Goal: Transaction & Acquisition: Obtain resource

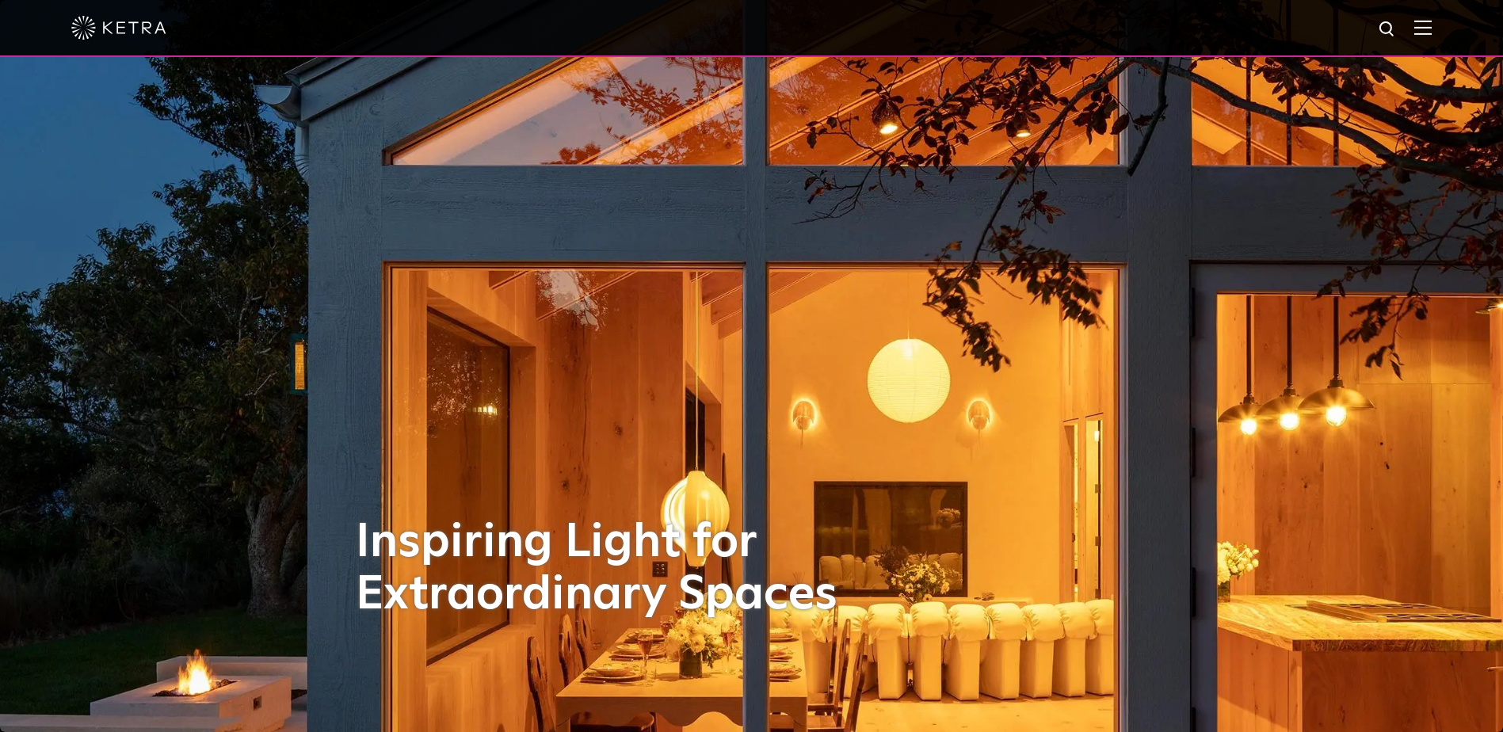
click at [1427, 32] on img at bounding box center [1422, 27] width 17 height 15
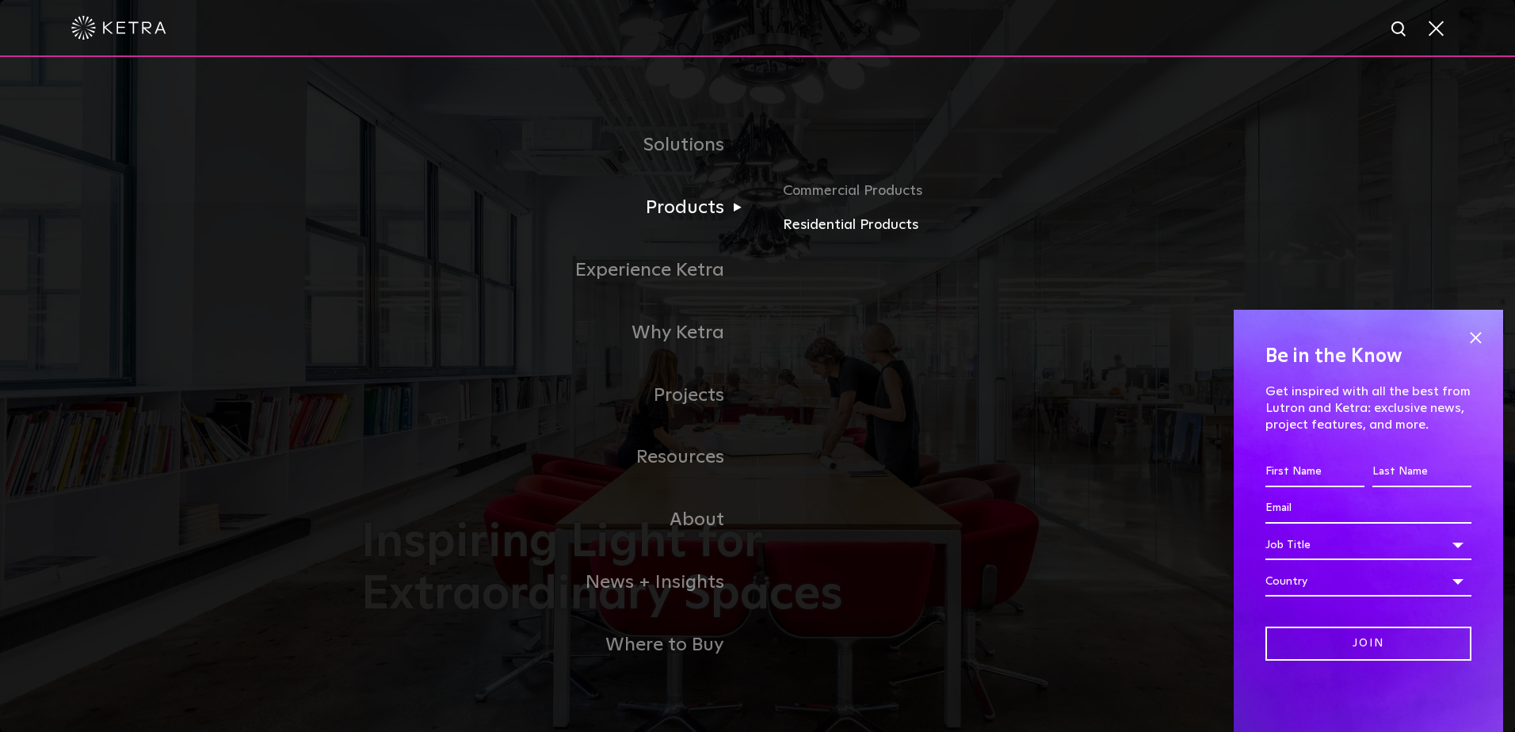
click at [807, 223] on link "Residential Products" at bounding box center [968, 225] width 371 height 23
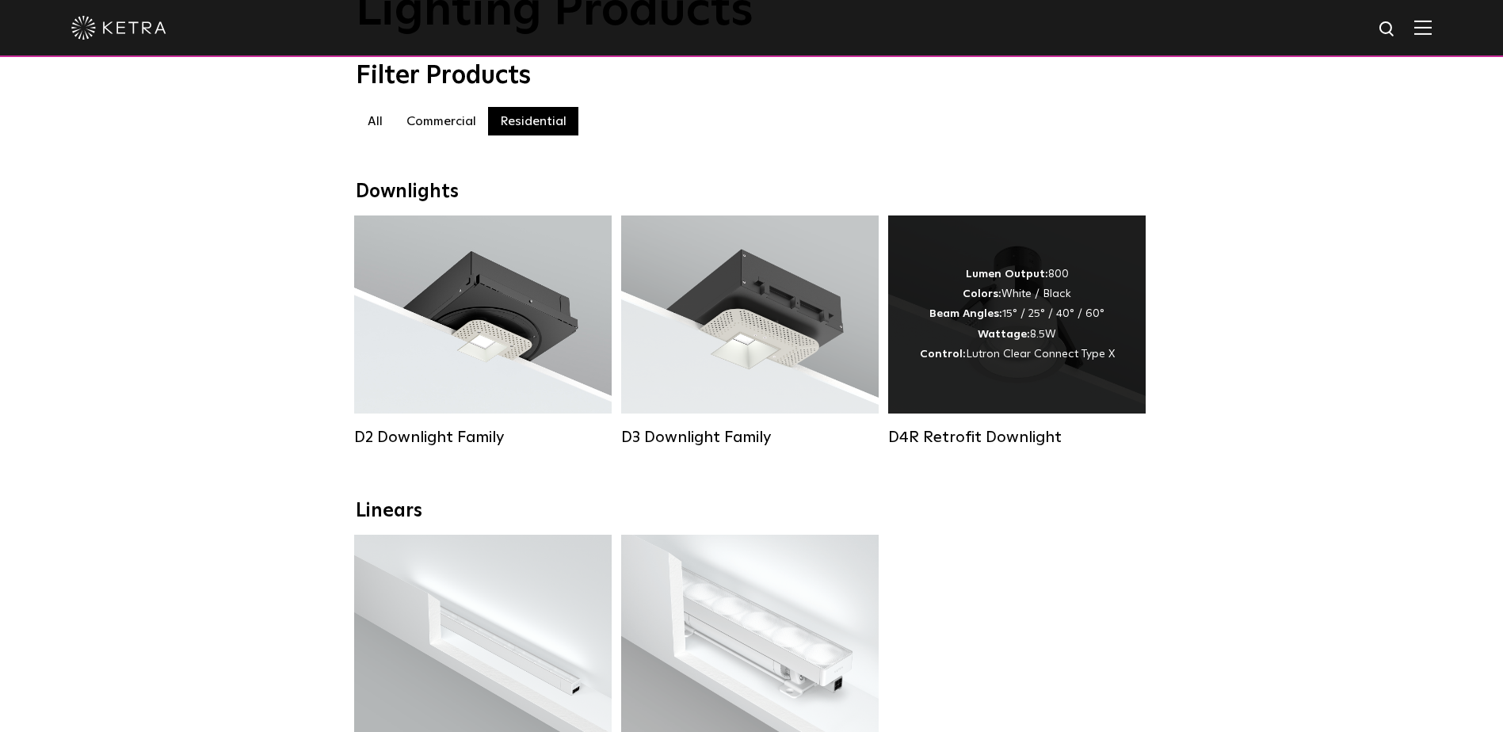
scroll to position [158, 0]
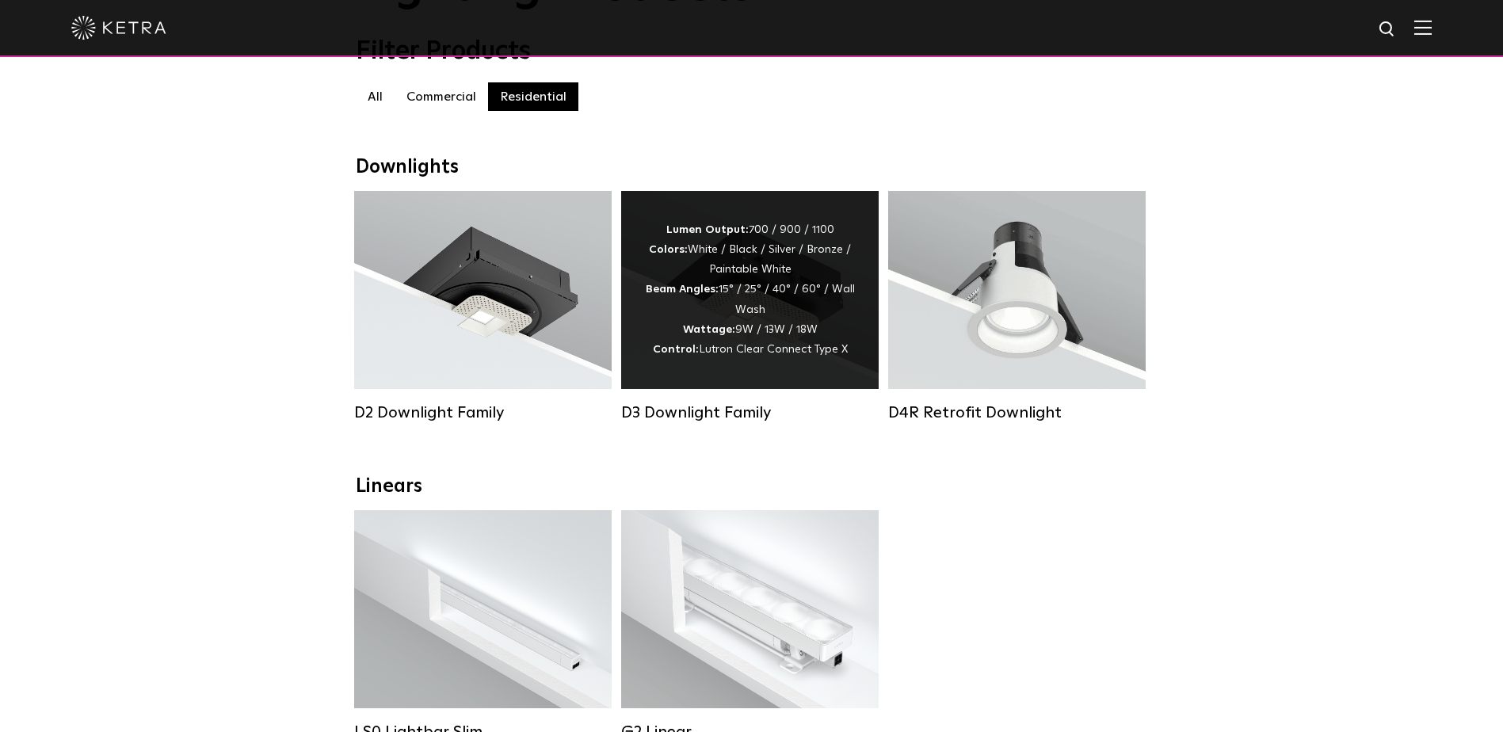
click at [751, 308] on div "Lumen Output: 700 / 900 / 1100 Colors: White / Black / Silver / Bronze / Painta…" at bounding box center [750, 289] width 210 height 139
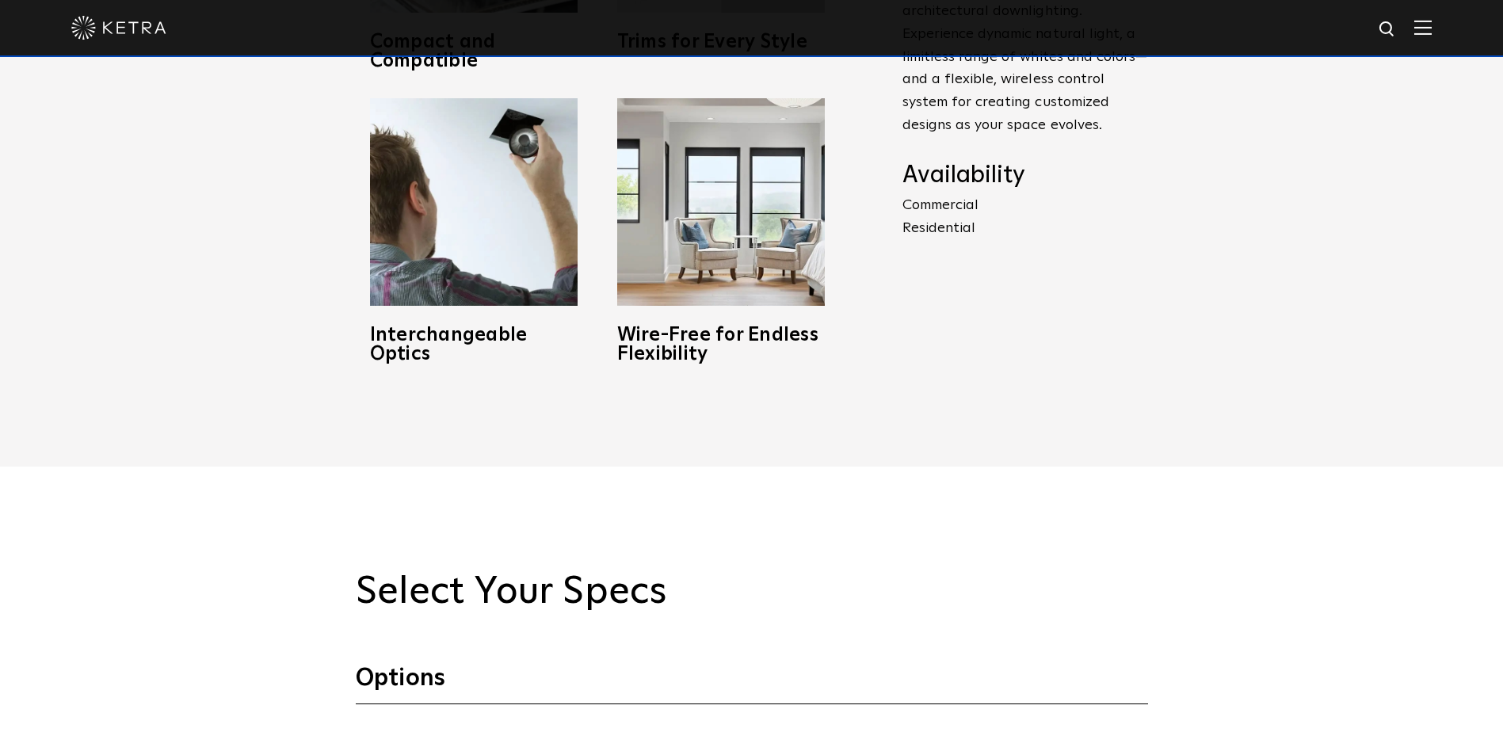
scroll to position [1585, 0]
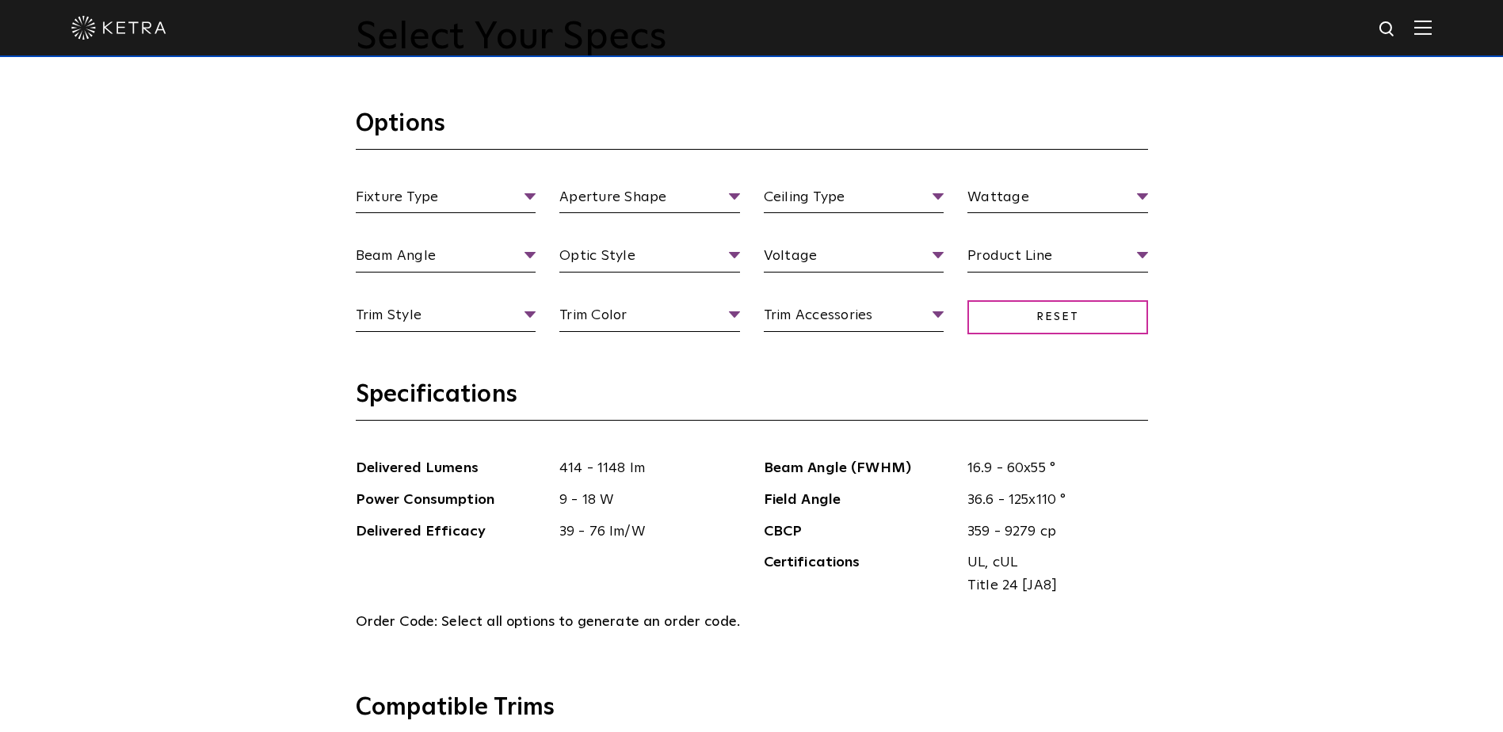
click at [295, 292] on div "Select Your Specs Options Fixture Type Fixture Type Adjustable Fixed Wall Wash …" at bounding box center [751, 719] width 1503 height 1614
click at [1120, 387] on h3 "Specifications" at bounding box center [752, 400] width 792 height 41
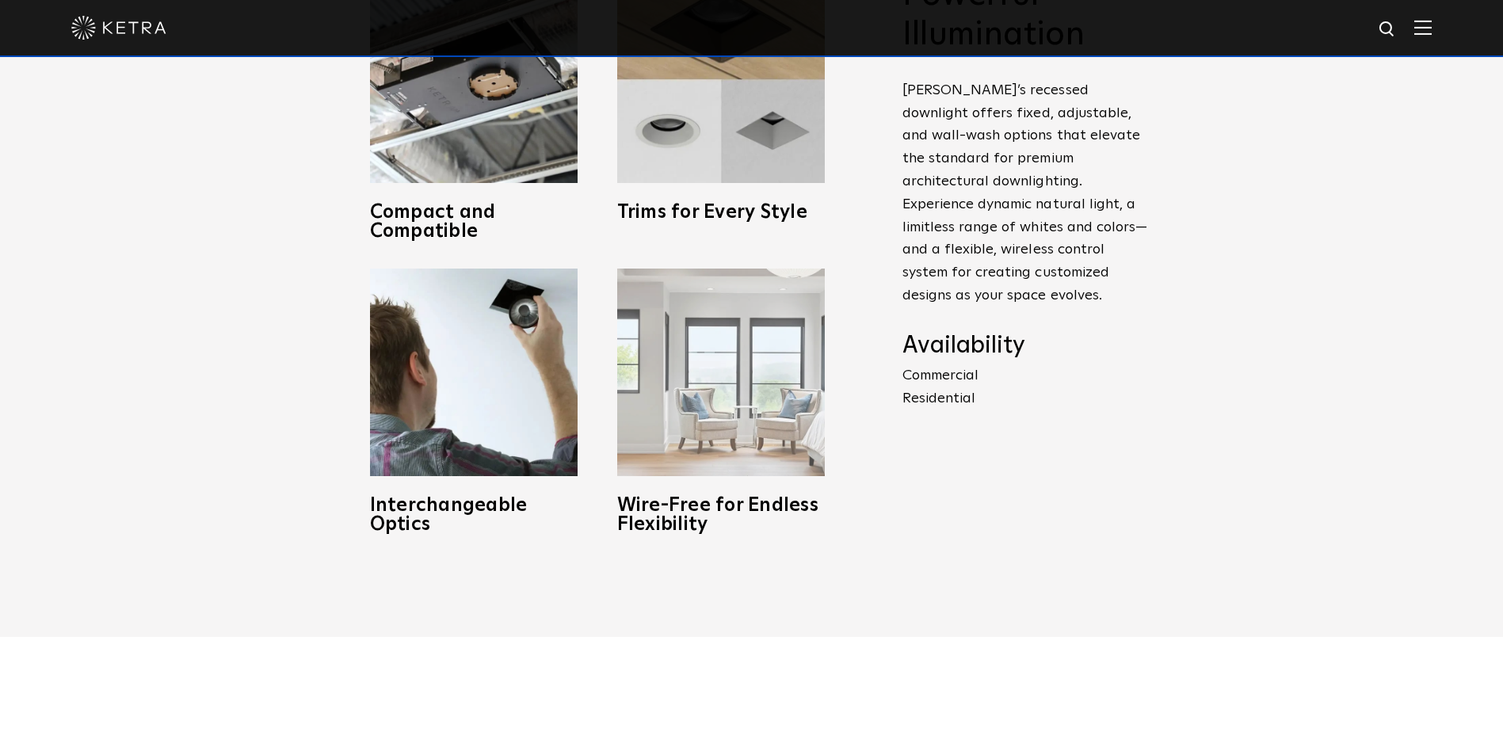
scroll to position [861, 0]
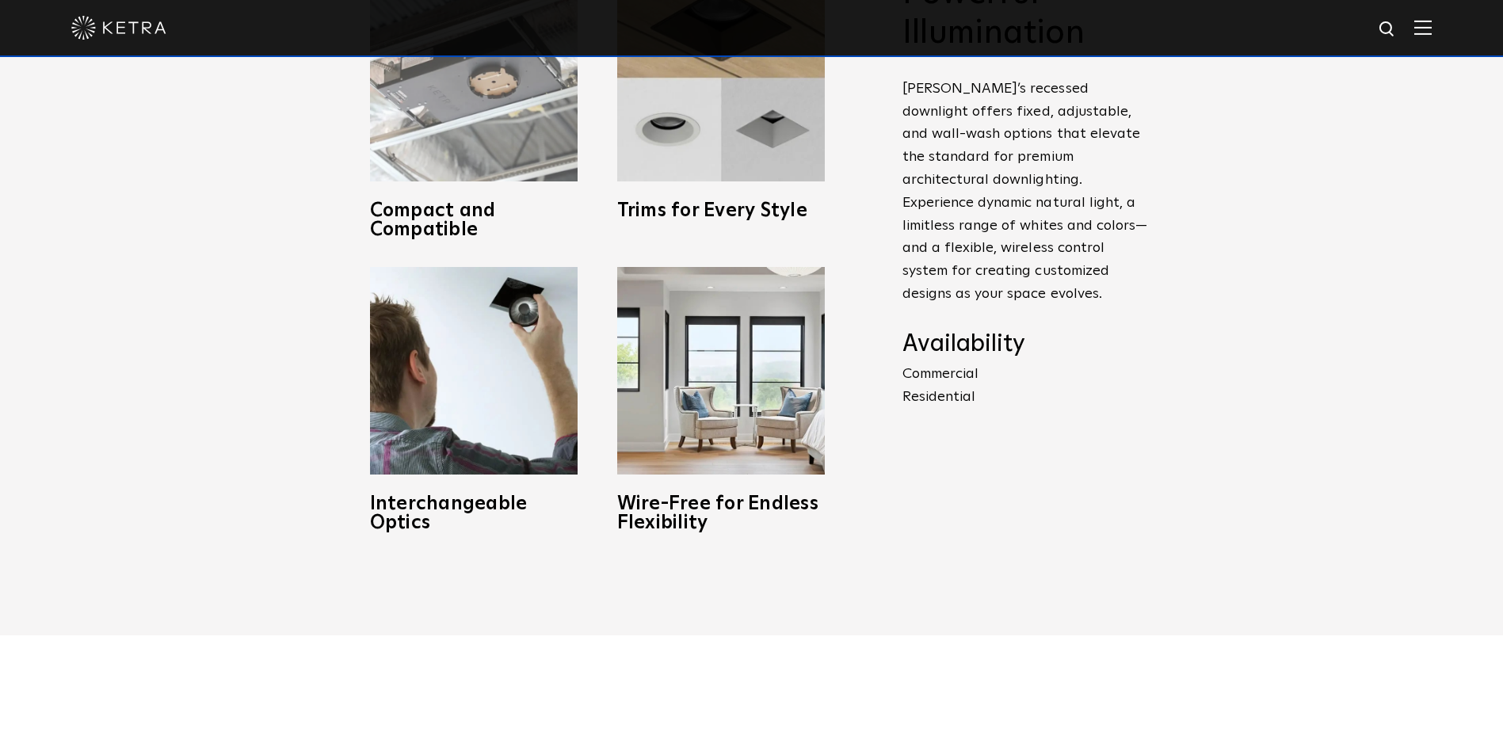
click at [478, 97] on img at bounding box center [474, 78] width 208 height 208
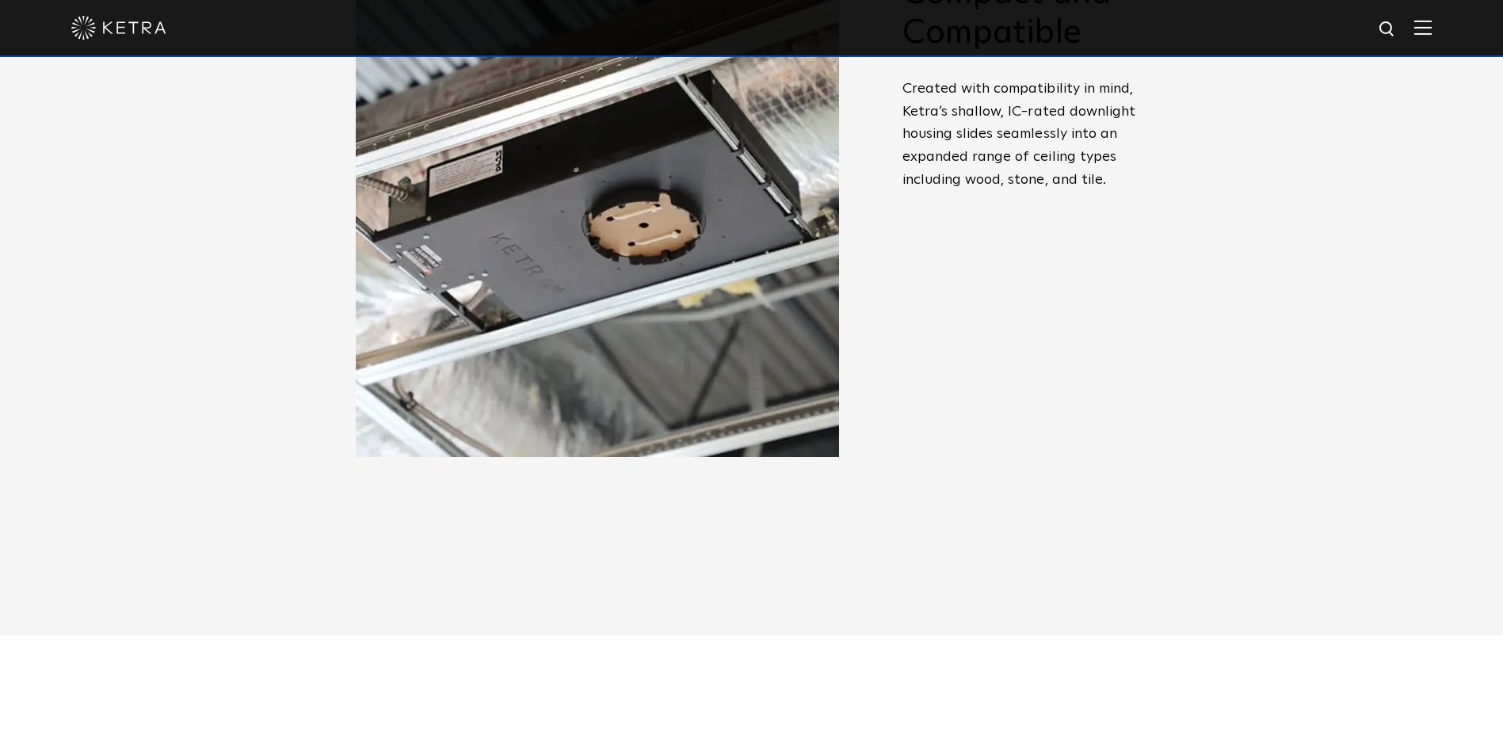
click at [992, 255] on div "Powerful Illumination [PERSON_NAME]’s recessed downlight offers fixed, adjustab…" at bounding box center [1025, 191] width 246 height 435
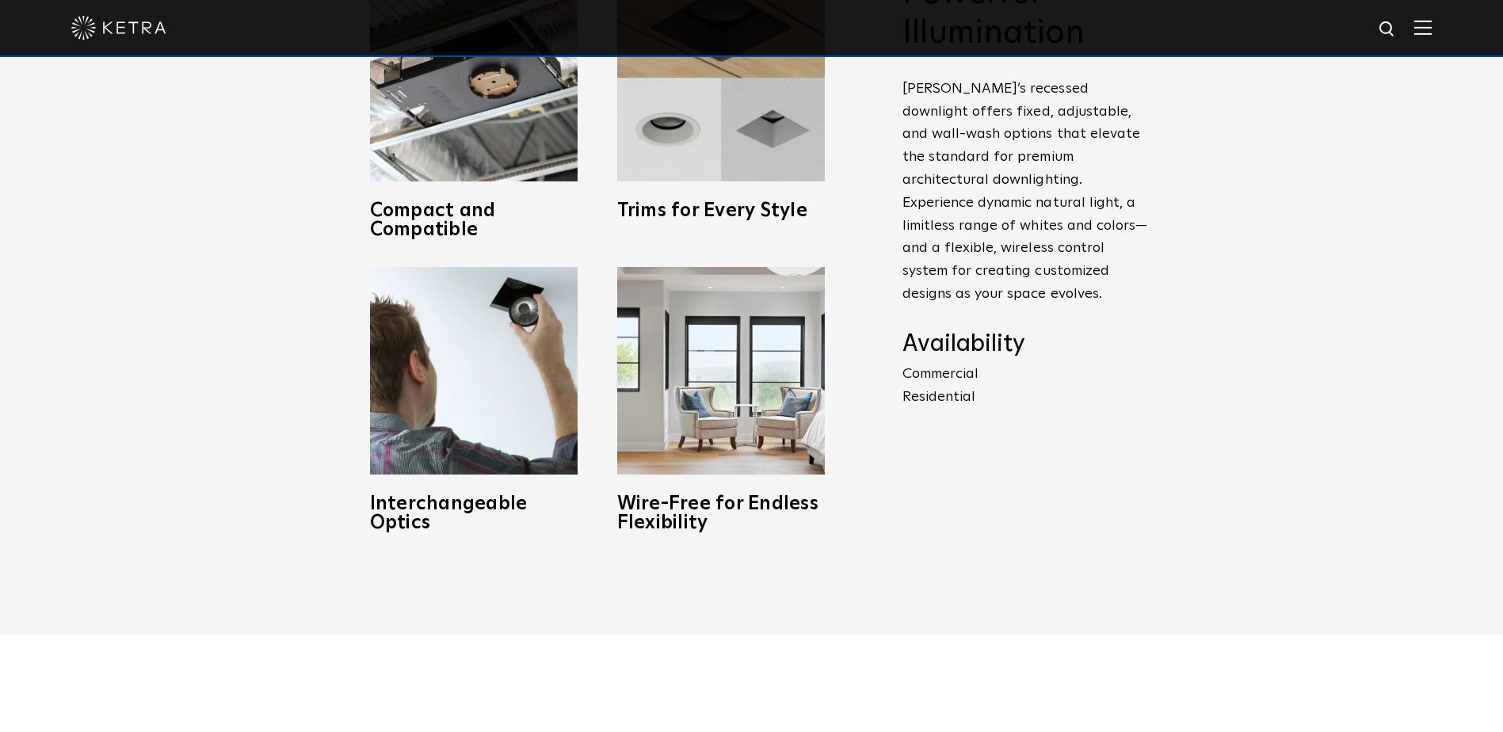
click at [931, 377] on p "Commercial Residential" at bounding box center [1025, 386] width 246 height 46
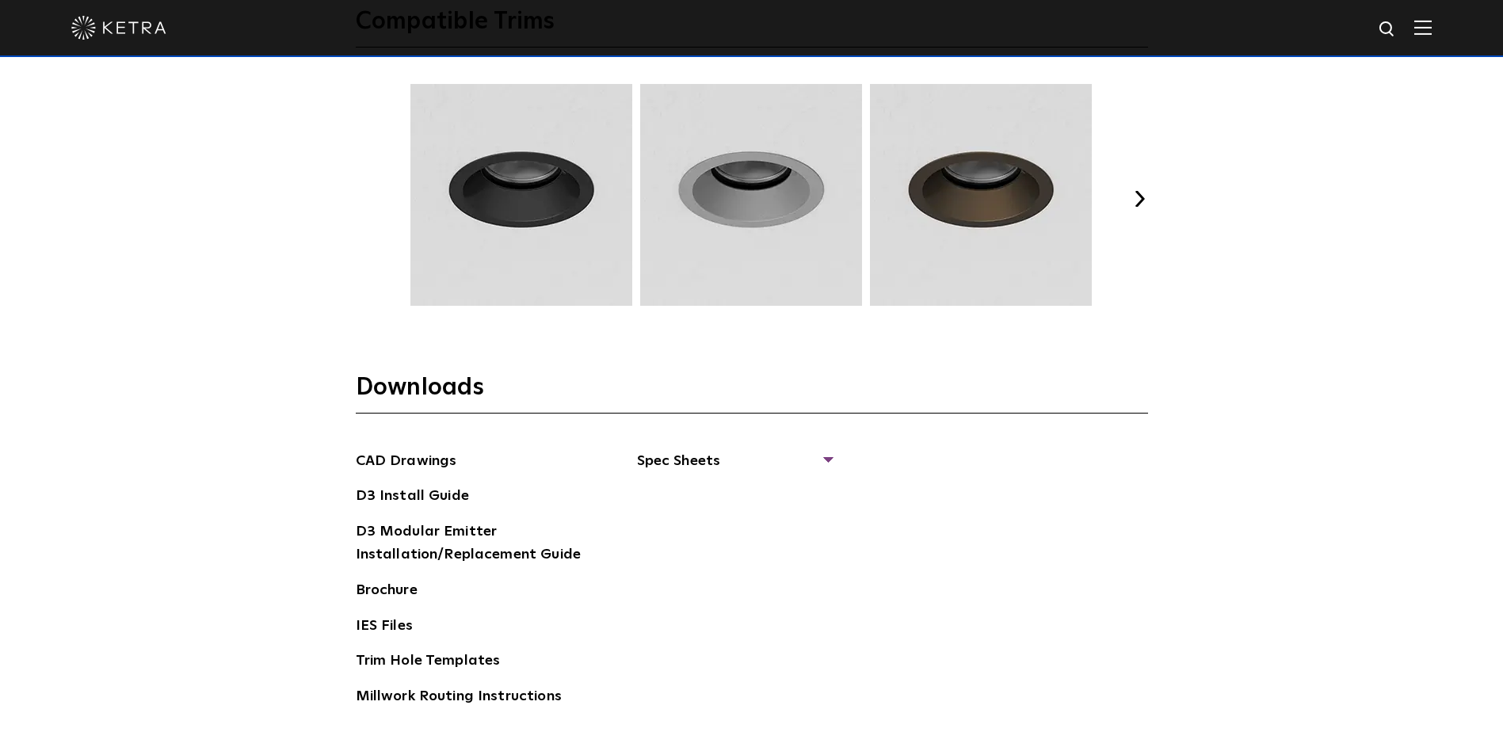
scroll to position [2367, 0]
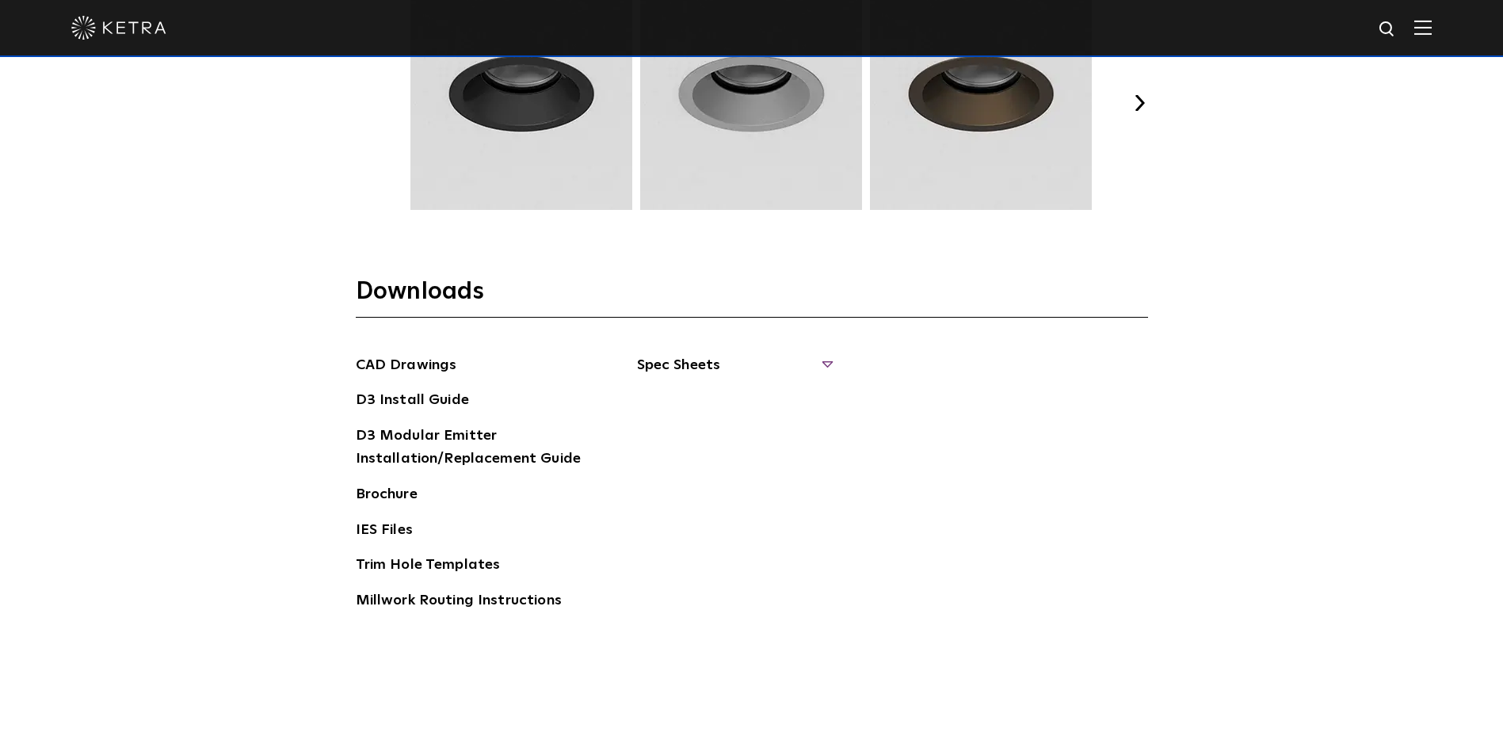
click at [823, 358] on span "Spec Sheets" at bounding box center [734, 371] width 194 height 35
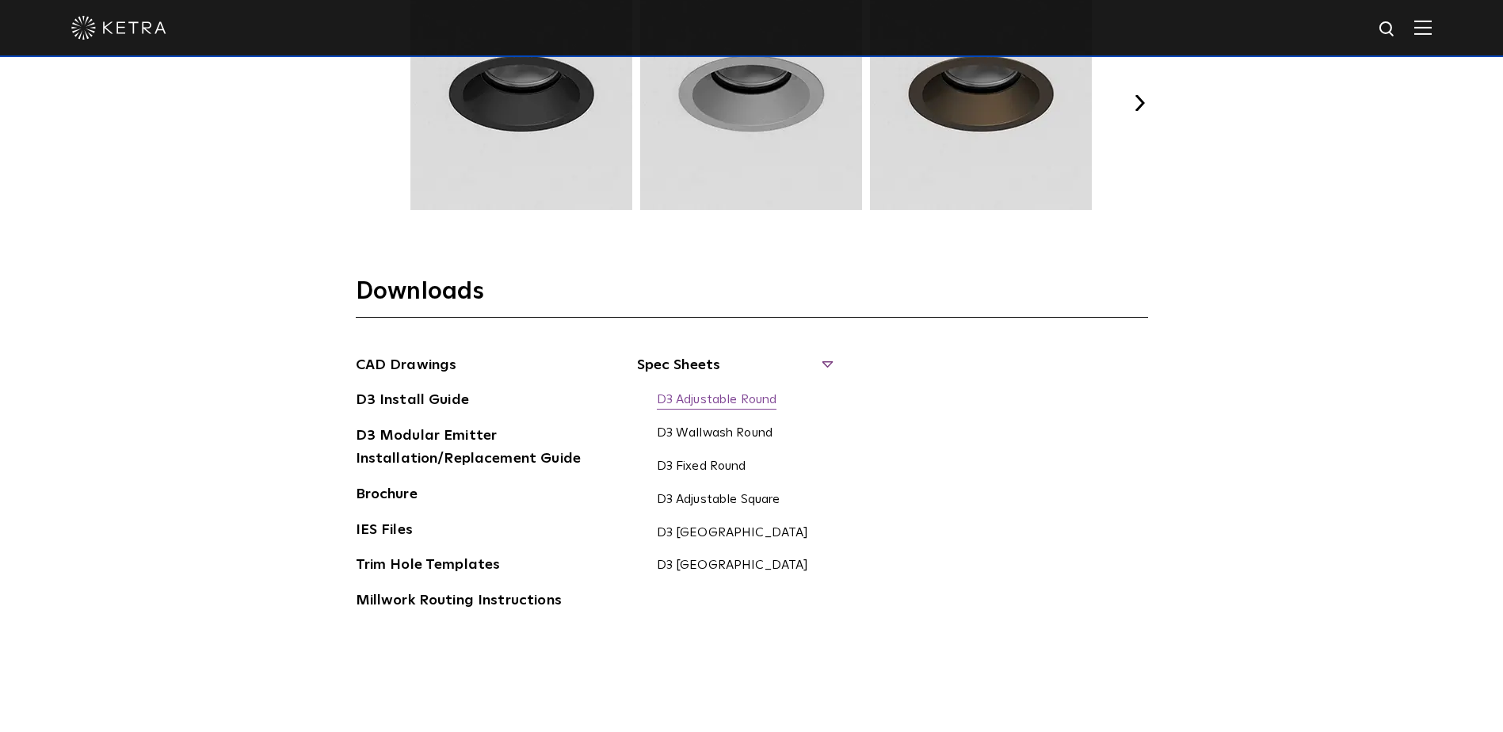
click at [709, 399] on link "D3 Adjustable Round" at bounding box center [717, 400] width 120 height 17
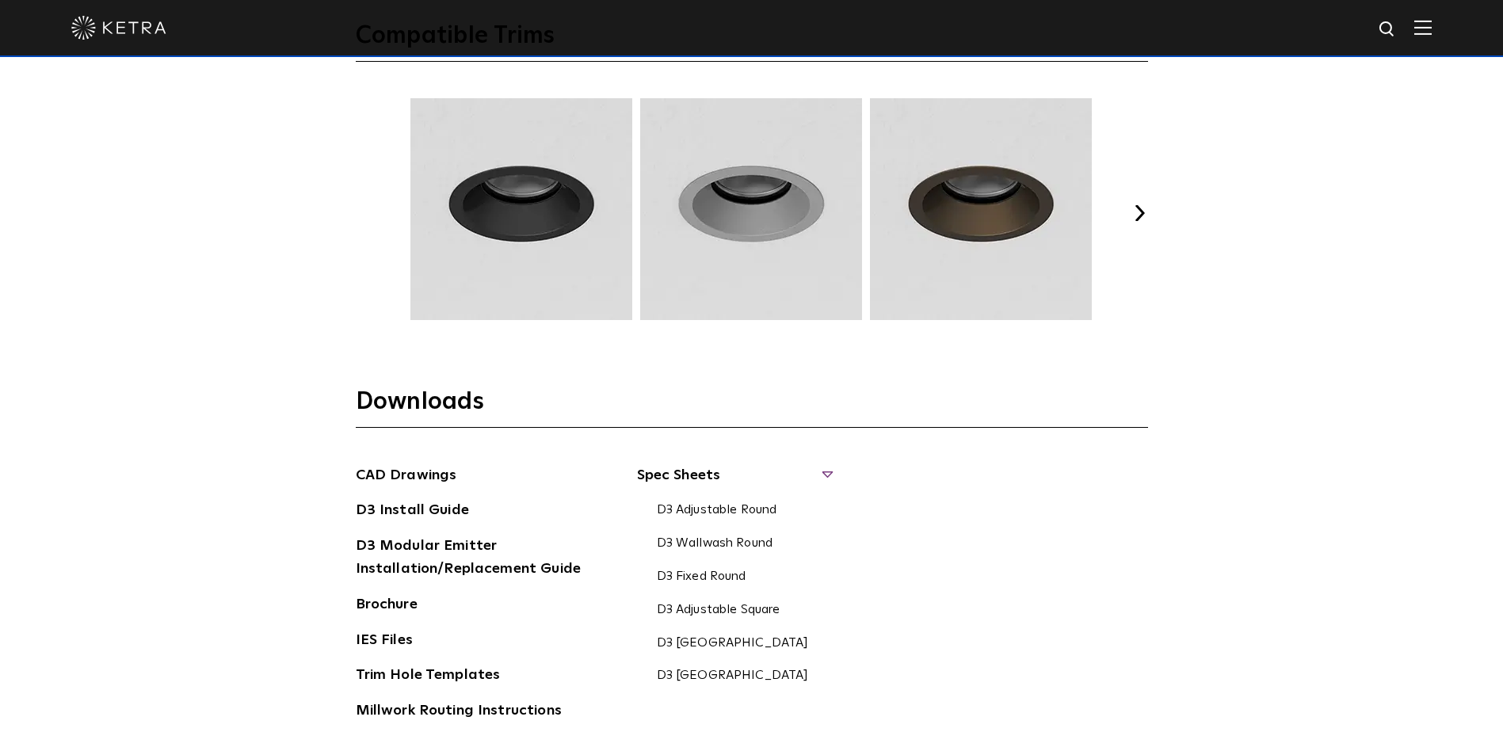
scroll to position [2288, 0]
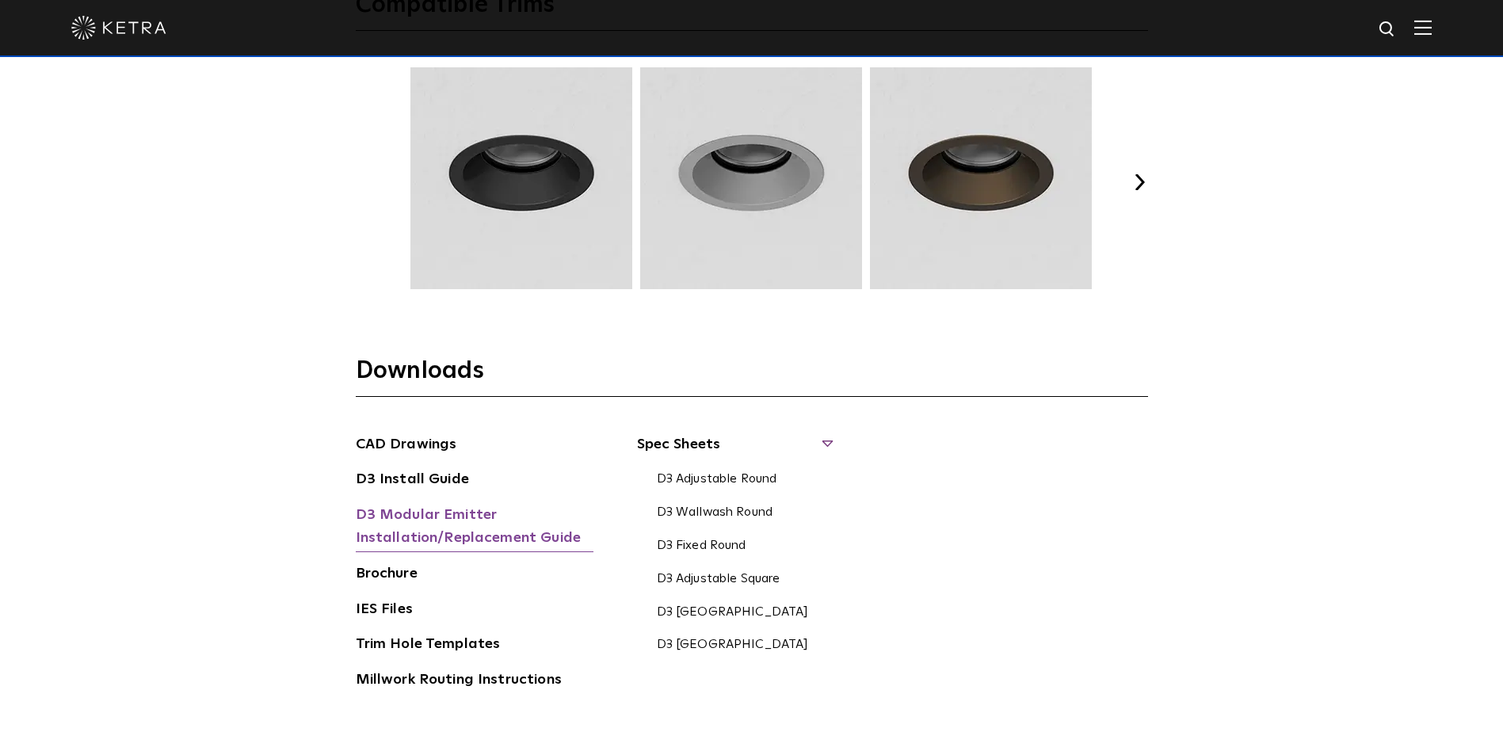
click at [410, 524] on link "D3 Modular Emitter Installation/Replacement Guide" at bounding box center [475, 528] width 238 height 48
click at [417, 518] on link "D3 Modular Emitter Installation/Replacement Guide" at bounding box center [475, 528] width 238 height 48
click at [746, 549] on link "D3 Fixed Round" at bounding box center [702, 546] width 90 height 17
